Goal: Use online tool/utility: Use online tool/utility

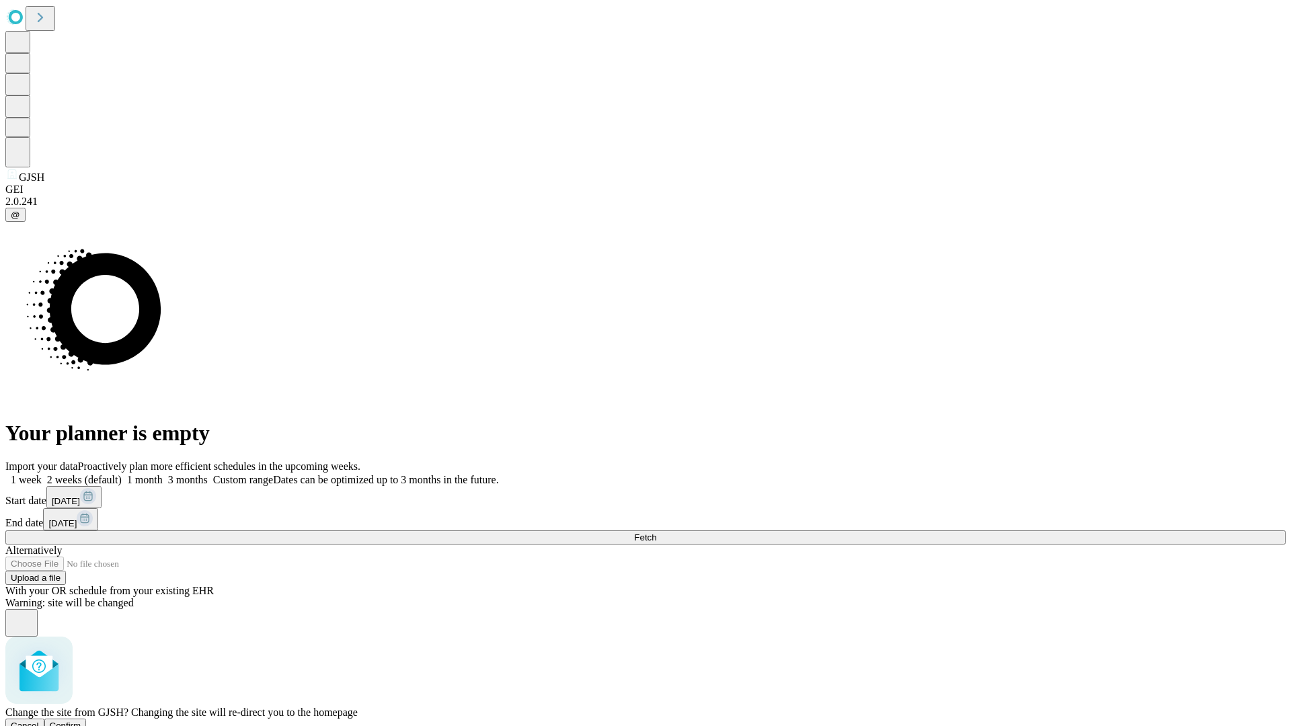
click at [81, 721] on span "Confirm" at bounding box center [66, 726] width 32 height 10
click at [42, 474] on label "1 week" at bounding box center [23, 479] width 36 height 11
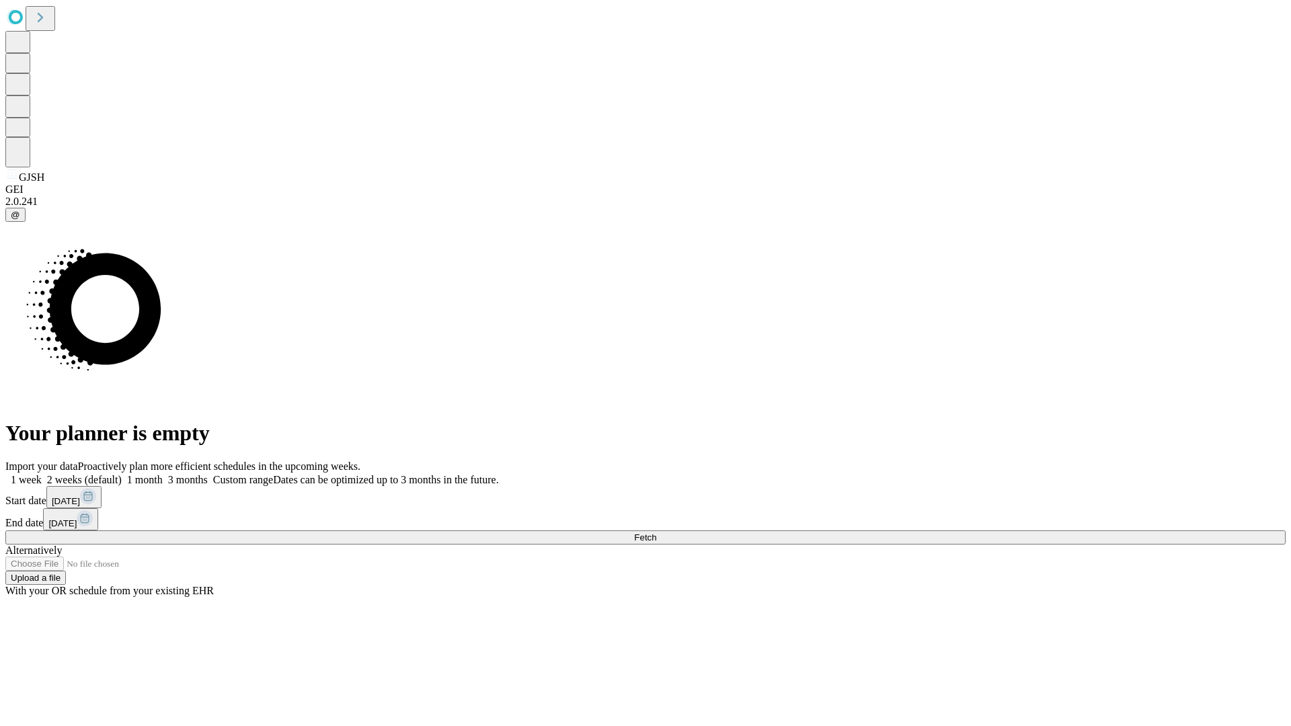
click at [656, 533] on span "Fetch" at bounding box center [645, 538] width 22 height 10
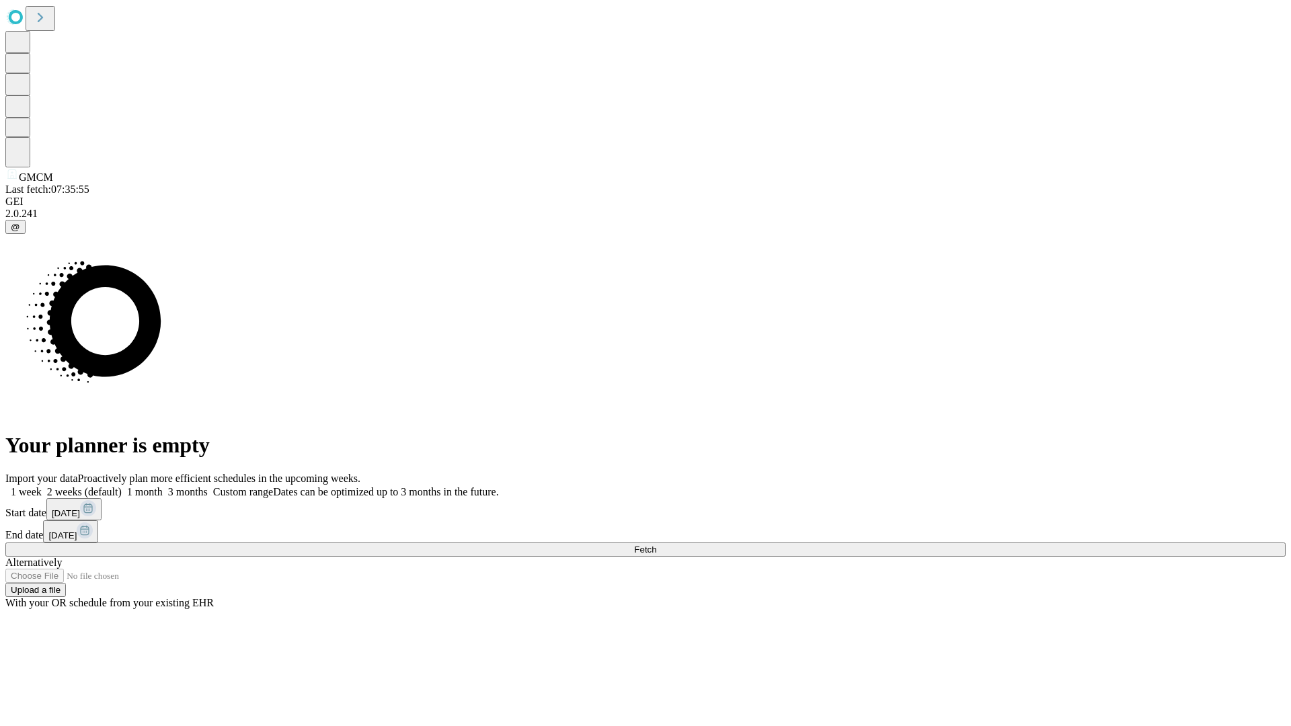
click at [42, 486] on label "1 week" at bounding box center [23, 491] width 36 height 11
click at [656, 545] on span "Fetch" at bounding box center [645, 550] width 22 height 10
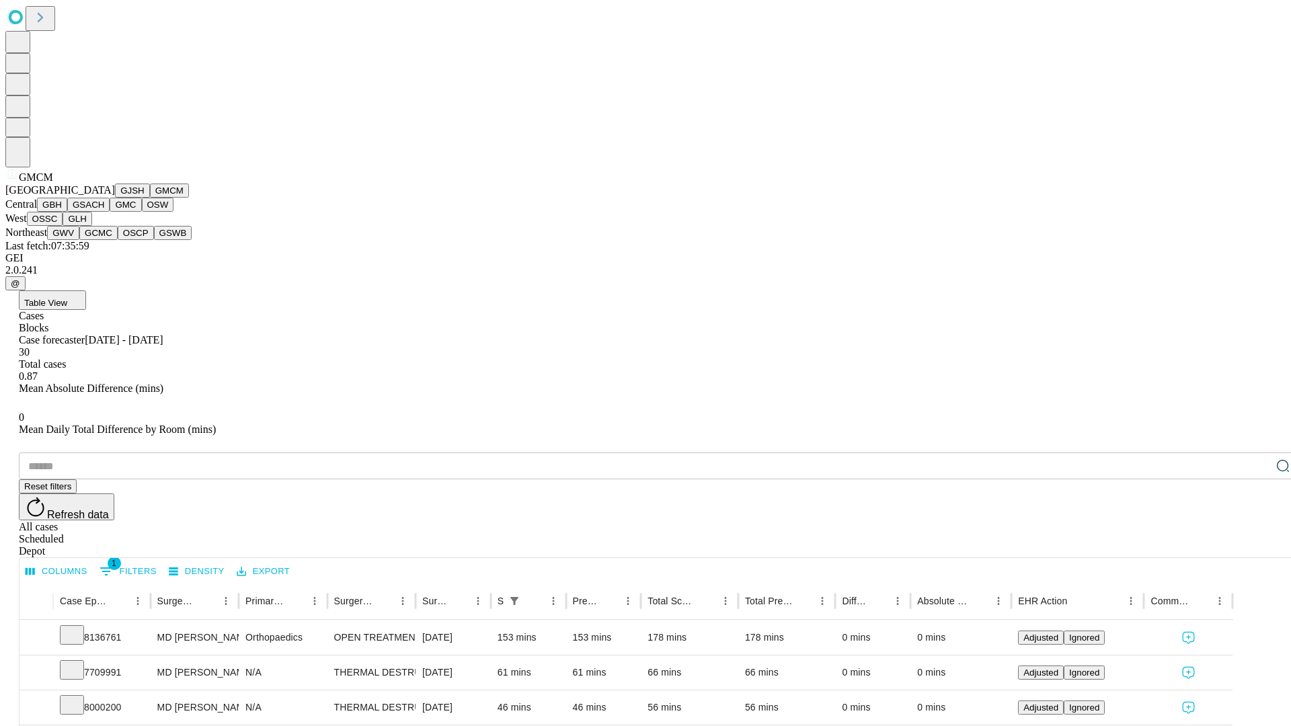
click at [67, 212] on button "GBH" at bounding box center [52, 205] width 30 height 14
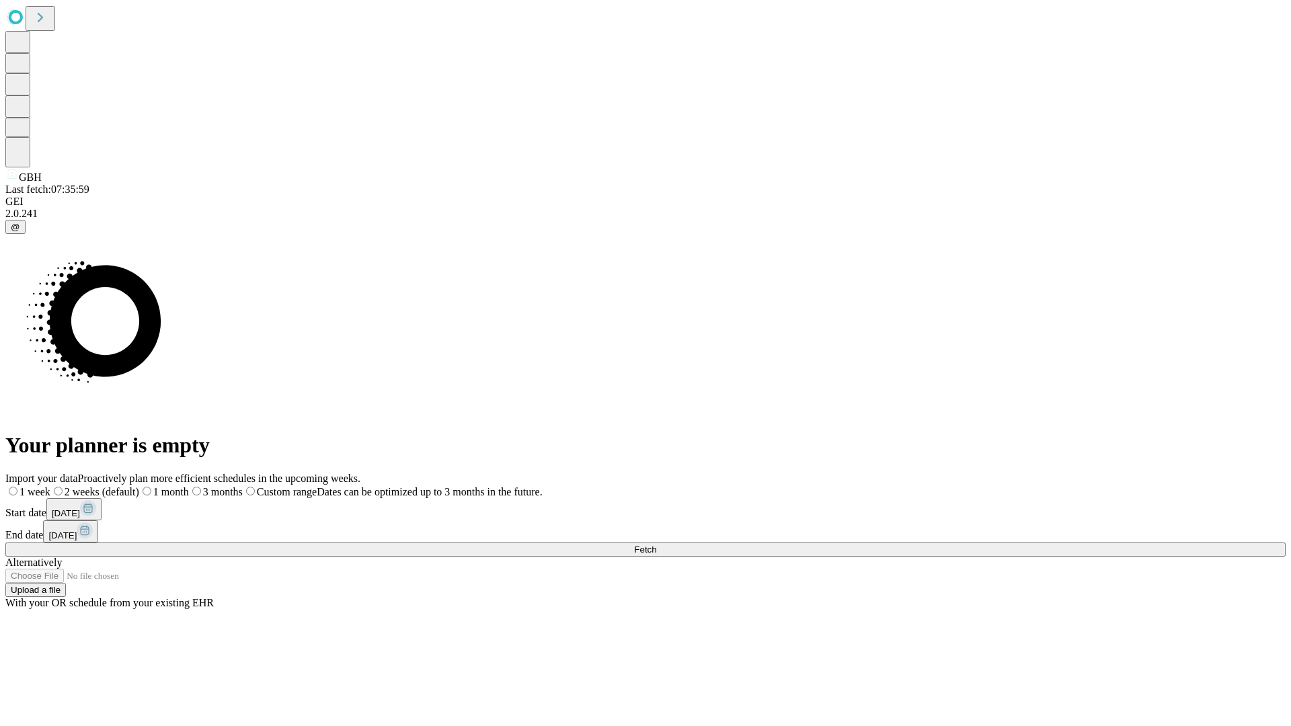
click at [50, 486] on label "1 week" at bounding box center [27, 491] width 45 height 11
click at [656, 545] on span "Fetch" at bounding box center [645, 550] width 22 height 10
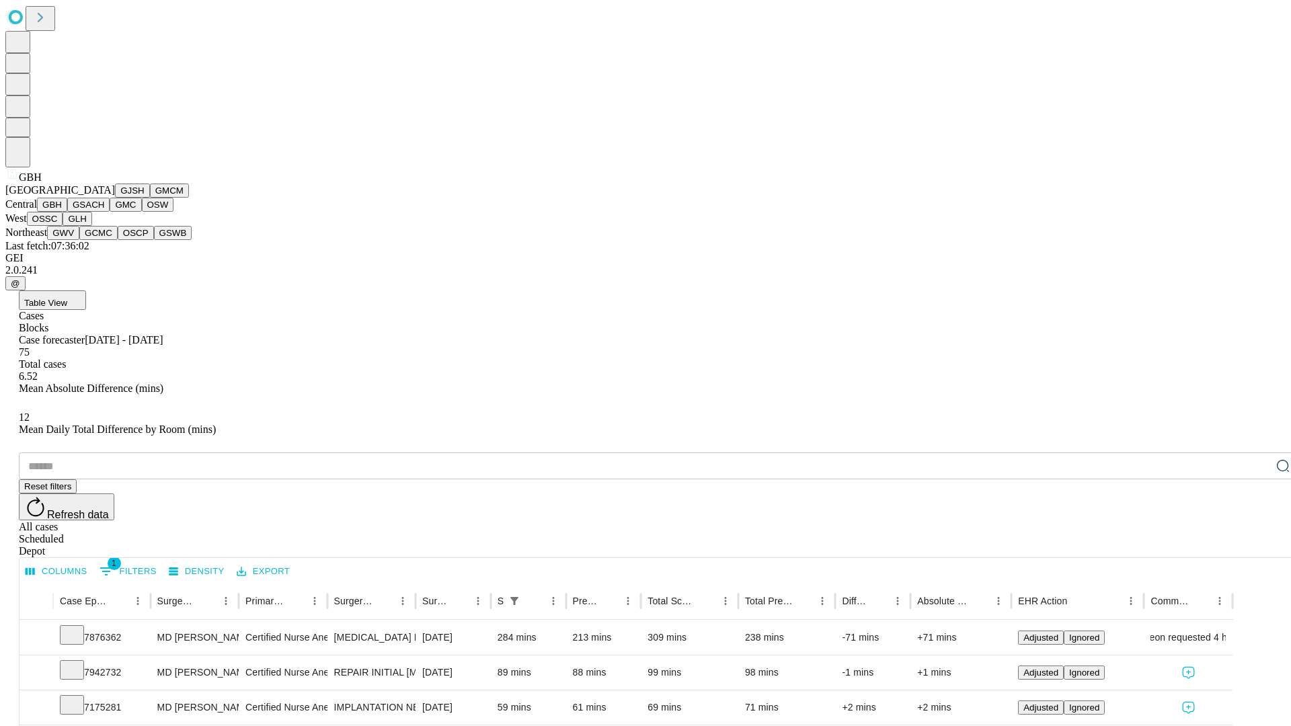
click at [104, 212] on button "GSACH" at bounding box center [88, 205] width 42 height 14
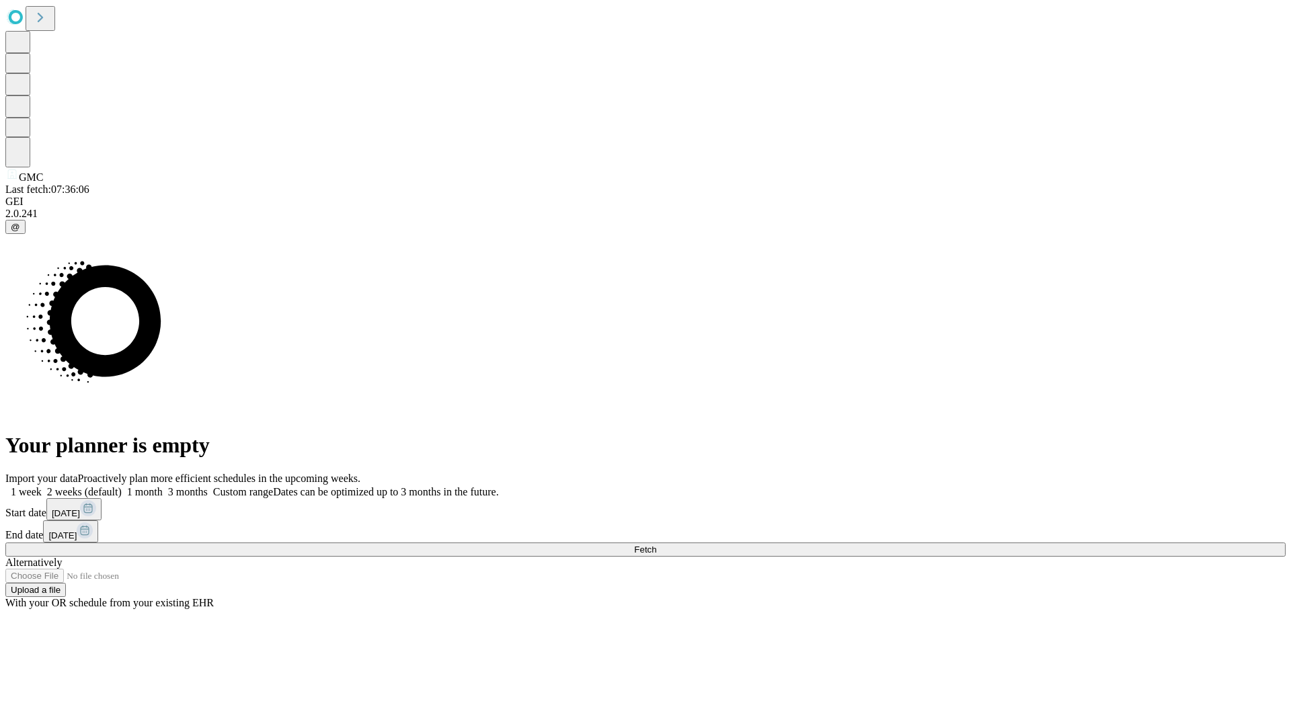
click at [42, 486] on label "1 week" at bounding box center [23, 491] width 36 height 11
click at [656, 545] on span "Fetch" at bounding box center [645, 550] width 22 height 10
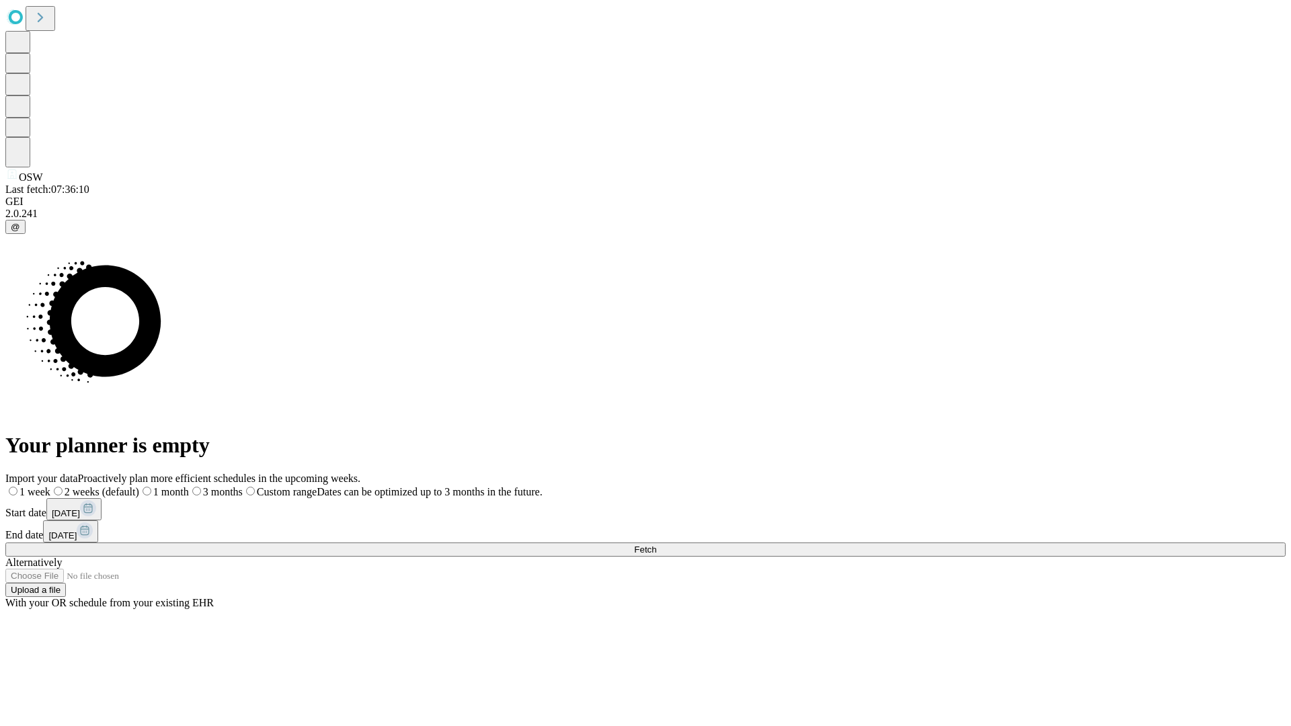
click at [656, 545] on span "Fetch" at bounding box center [645, 550] width 22 height 10
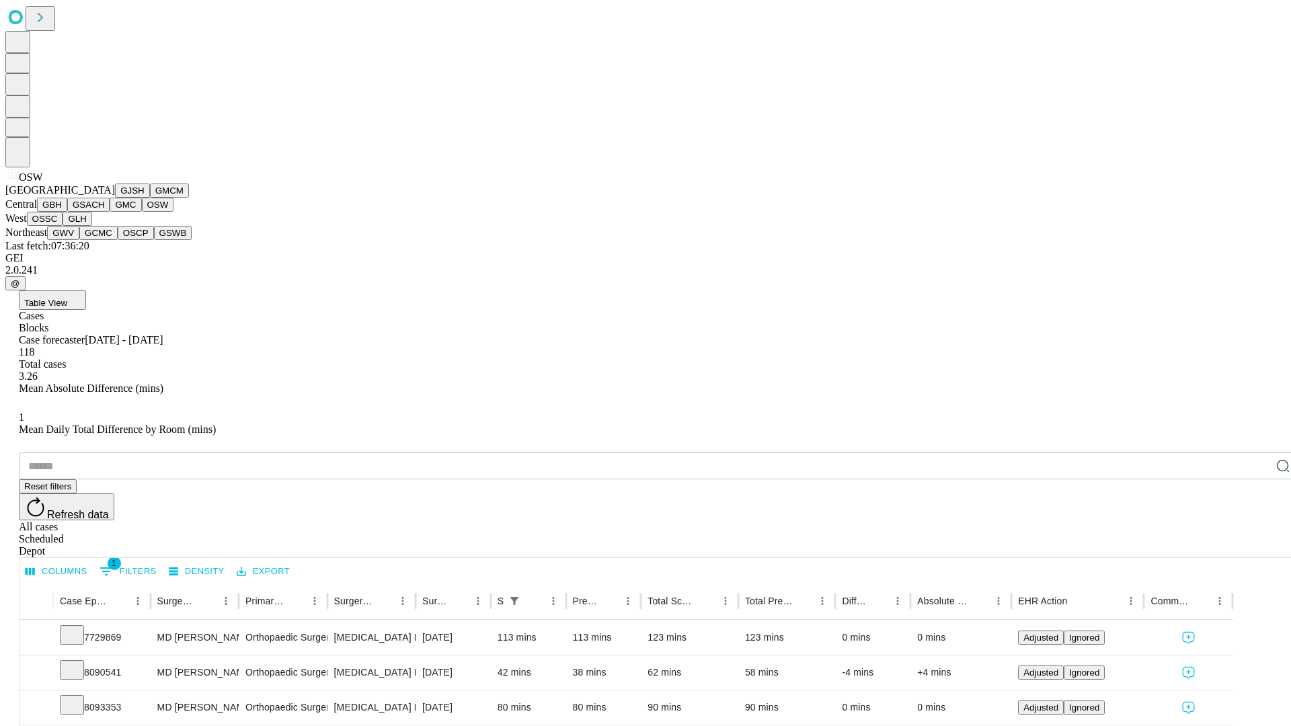
click at [63, 226] on button "OSSC" at bounding box center [45, 219] width 36 height 14
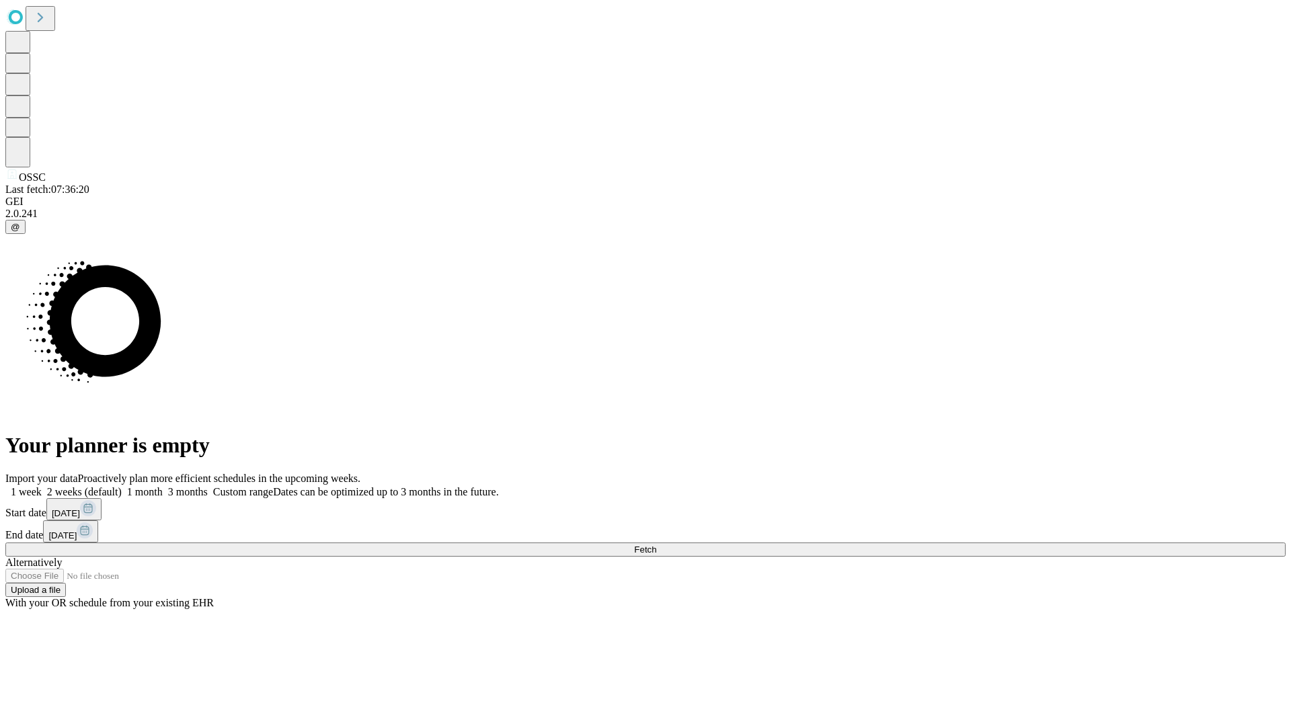
click at [42, 486] on label "1 week" at bounding box center [23, 491] width 36 height 11
click at [656, 545] on span "Fetch" at bounding box center [645, 550] width 22 height 10
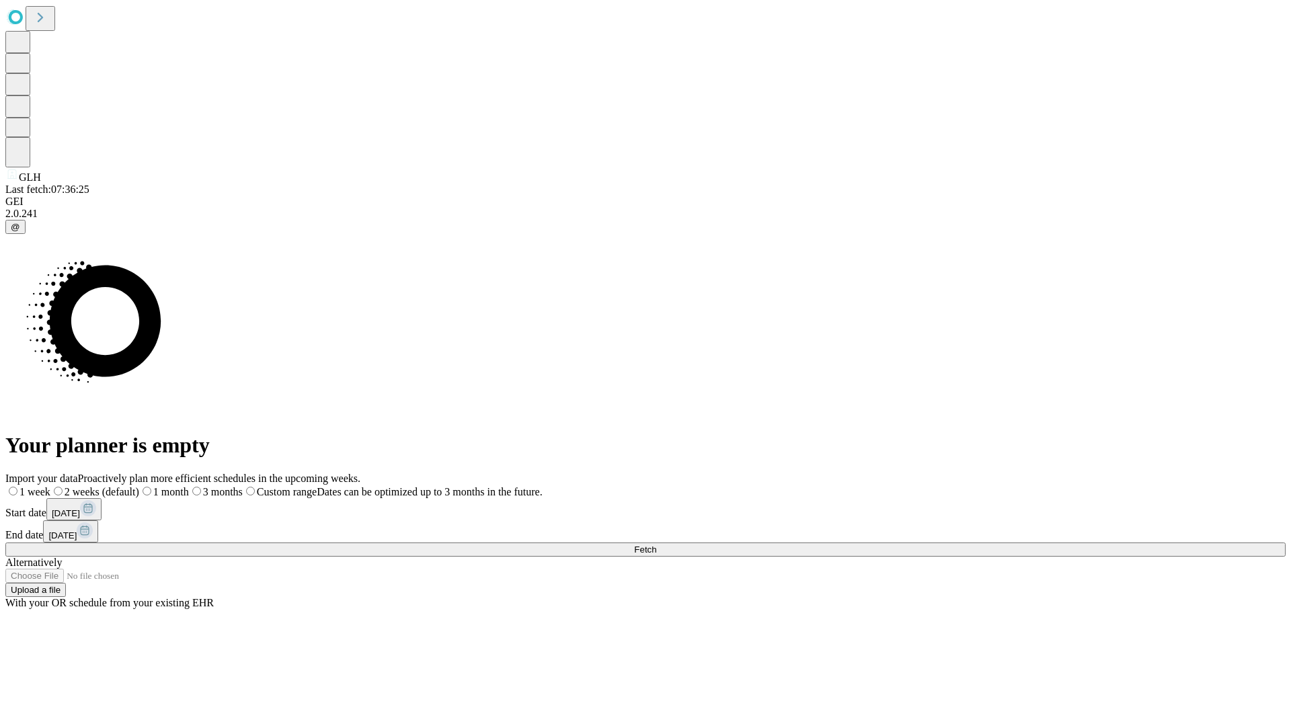
click at [50, 486] on label "1 week" at bounding box center [27, 491] width 45 height 11
click at [656, 545] on span "Fetch" at bounding box center [645, 550] width 22 height 10
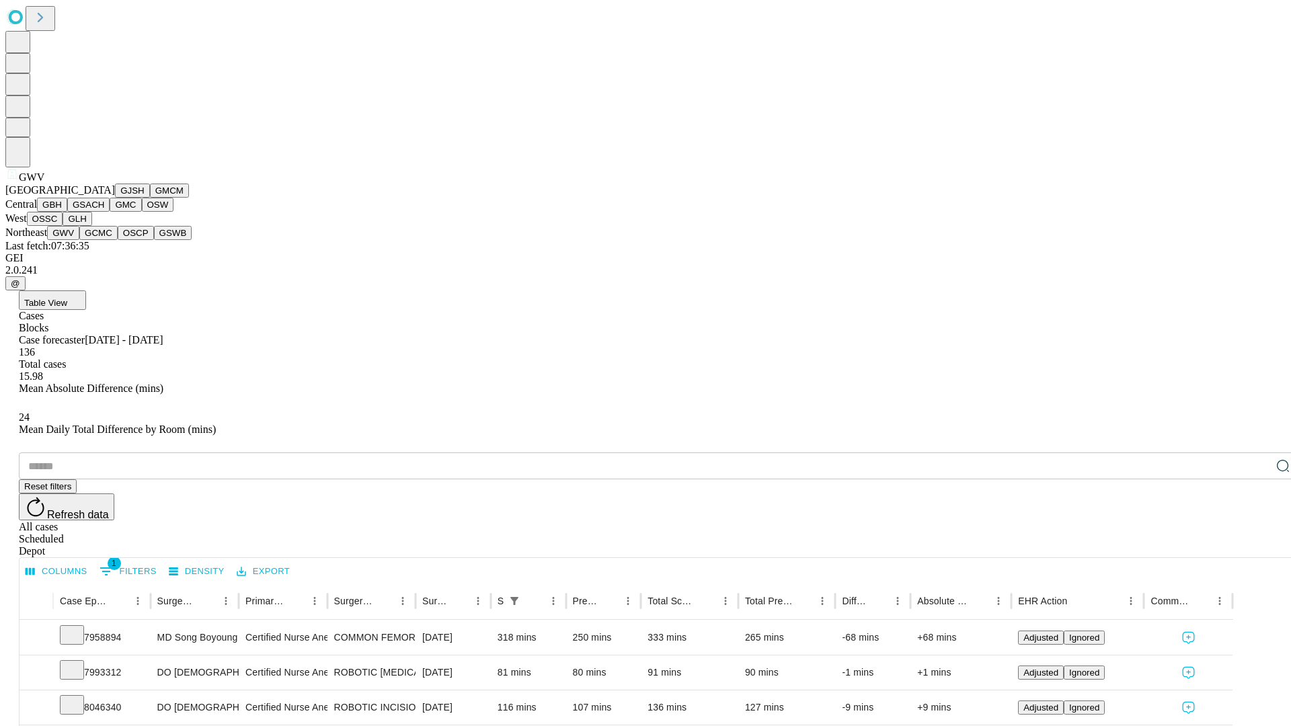
click at [104, 240] on button "GCMC" at bounding box center [98, 233] width 38 height 14
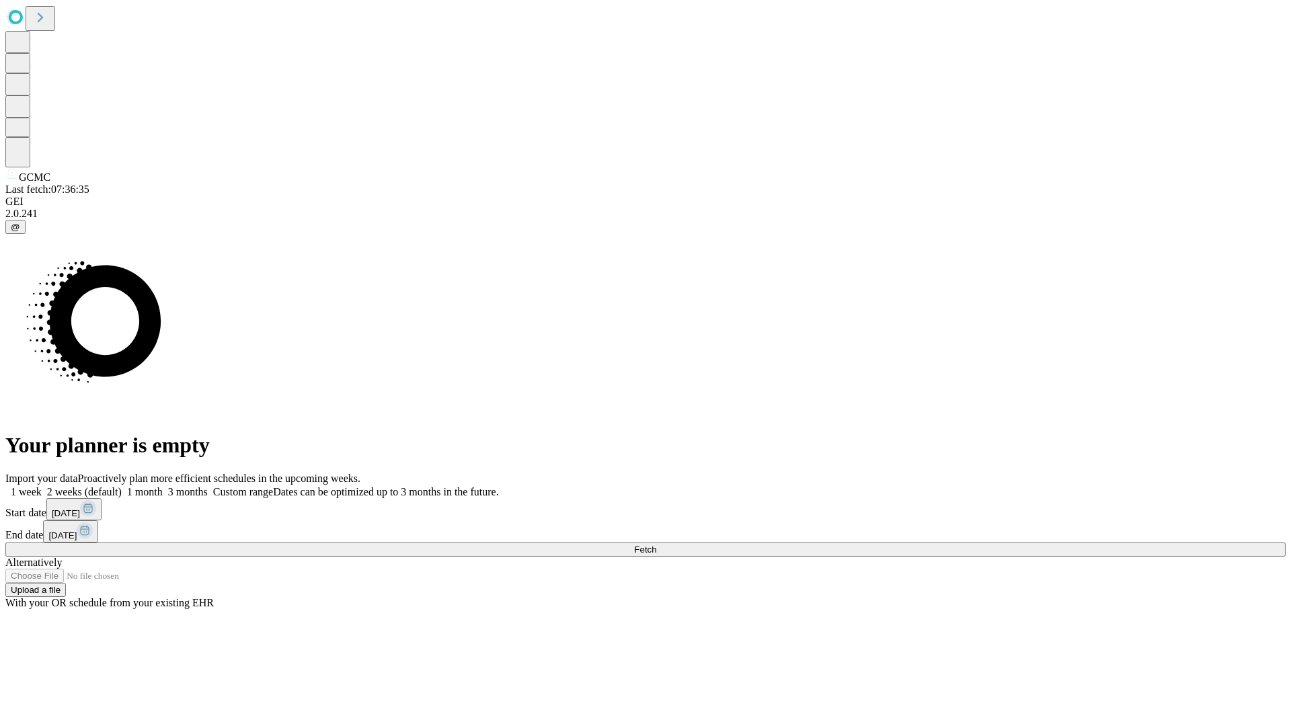
click at [42, 486] on label "1 week" at bounding box center [23, 491] width 36 height 11
click at [656, 545] on span "Fetch" at bounding box center [645, 550] width 22 height 10
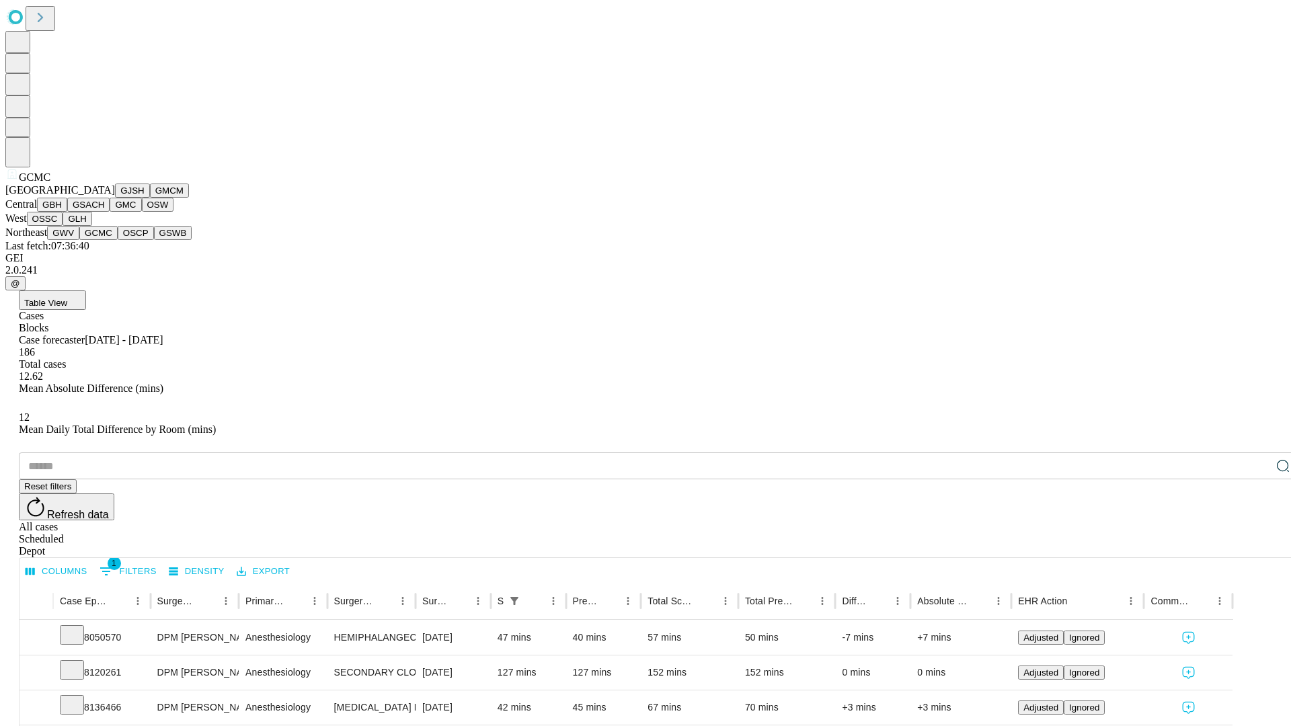
click at [118, 240] on button "OSCP" at bounding box center [136, 233] width 36 height 14
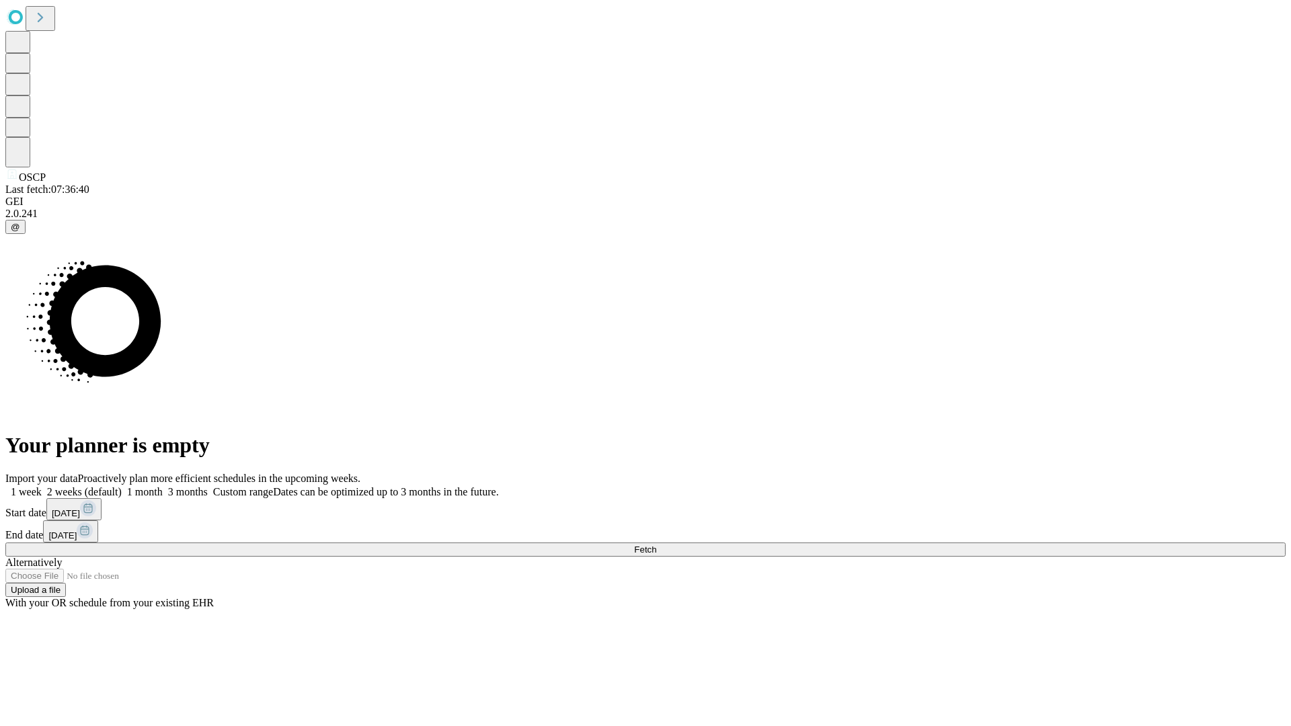
click at [42, 486] on label "1 week" at bounding box center [23, 491] width 36 height 11
click at [656, 545] on span "Fetch" at bounding box center [645, 550] width 22 height 10
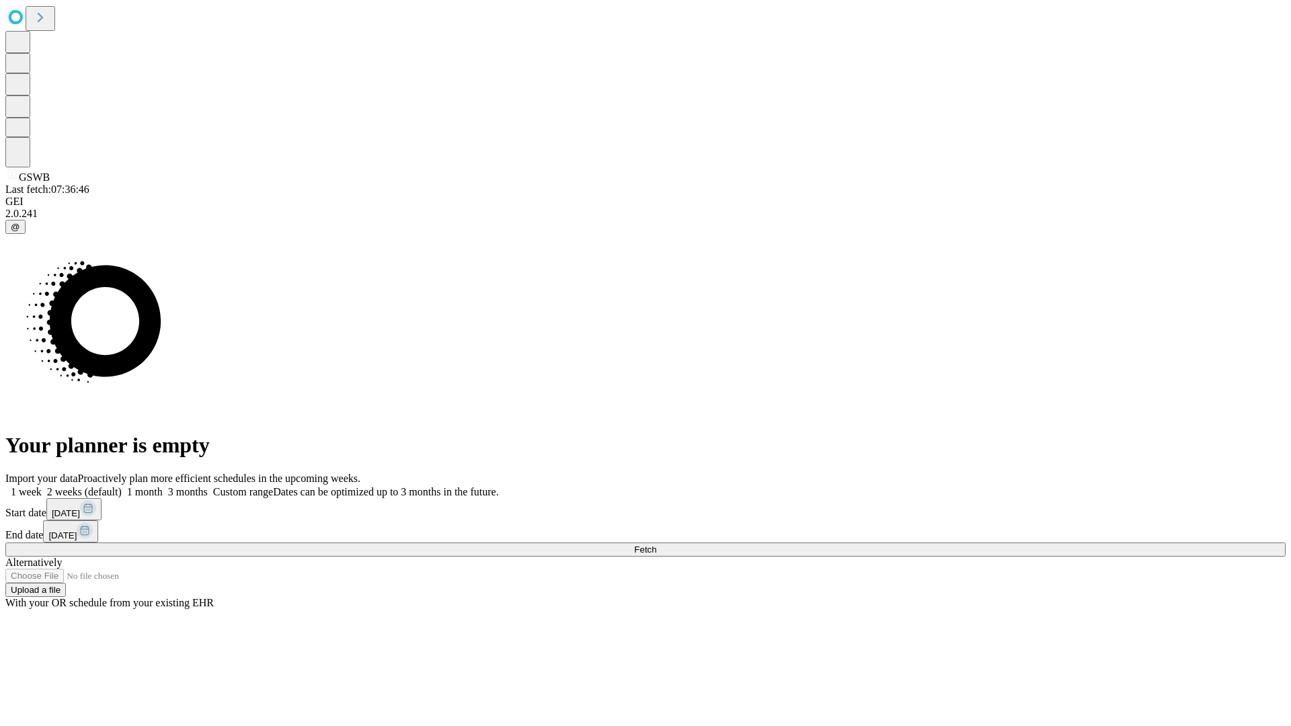
click at [42, 486] on label "1 week" at bounding box center [23, 491] width 36 height 11
click at [656, 545] on span "Fetch" at bounding box center [645, 550] width 22 height 10
